Goal: Communication & Community: Ask a question

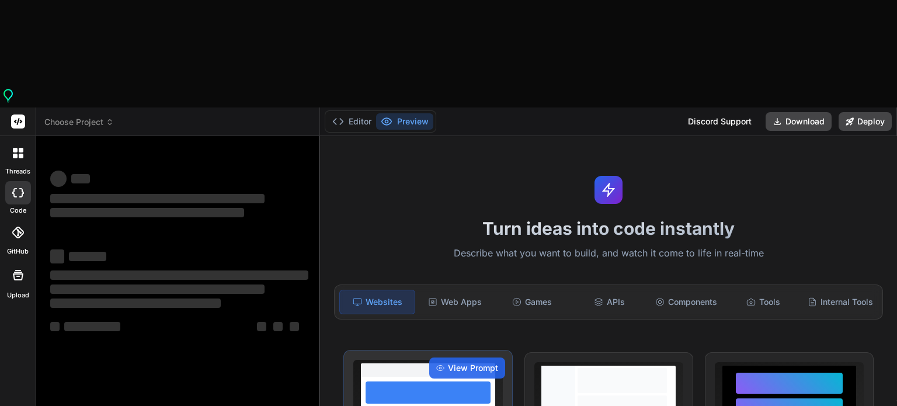
type textarea "x"
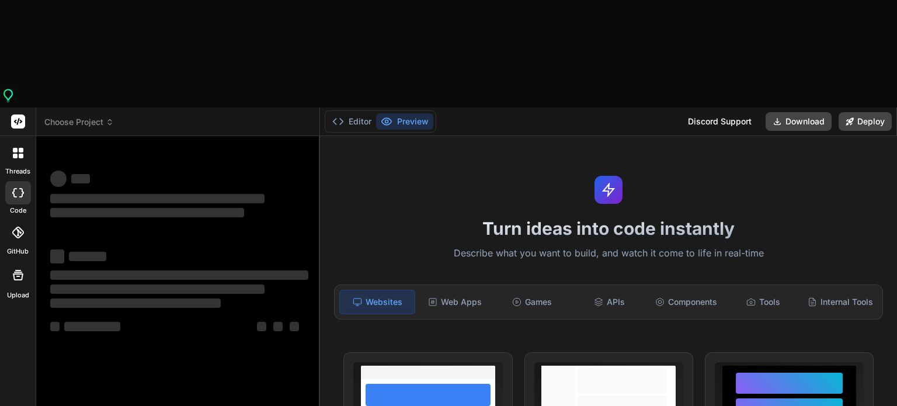
type textarea "x"
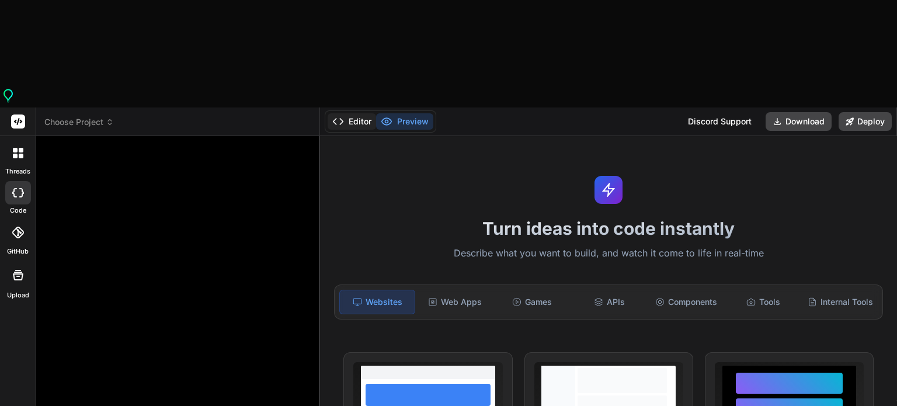
click at [353, 113] on button "Editor" at bounding box center [352, 121] width 48 height 16
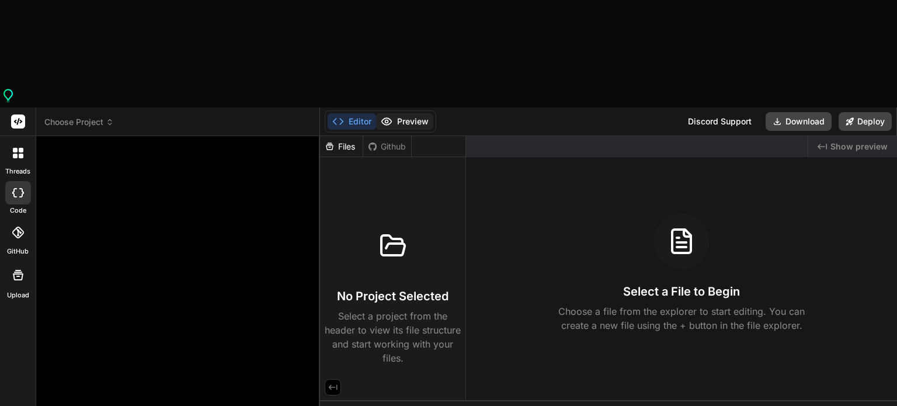
click at [414, 113] on button "Preview" at bounding box center [404, 121] width 57 height 16
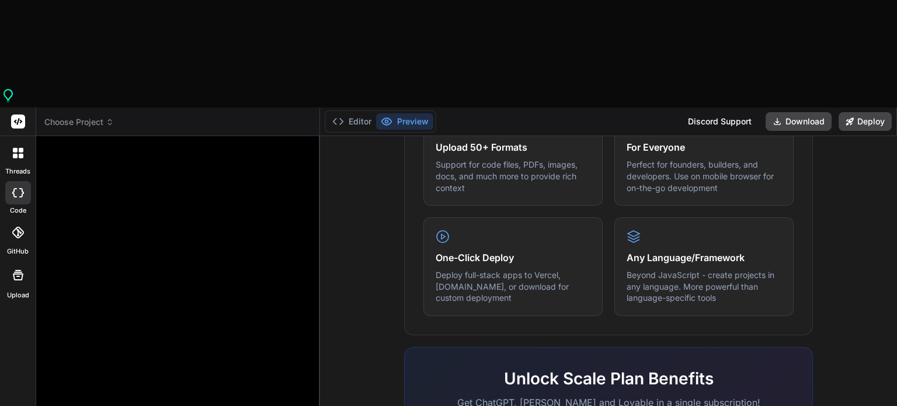
scroll to position [734, 0]
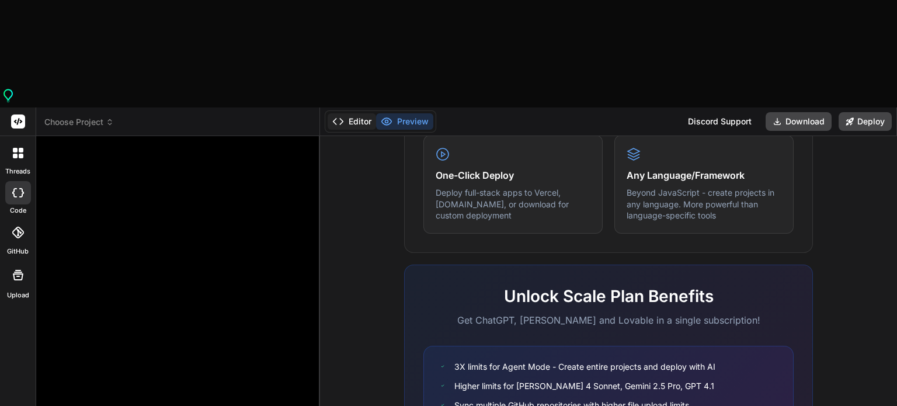
click at [362, 113] on button "Editor" at bounding box center [352, 121] width 48 height 16
